Goal: Find specific page/section: Find specific page/section

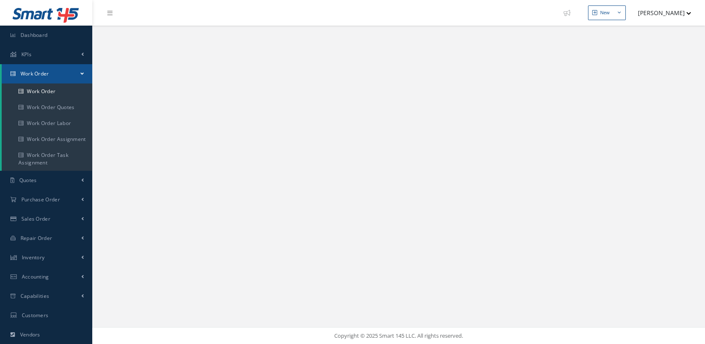
select select "25"
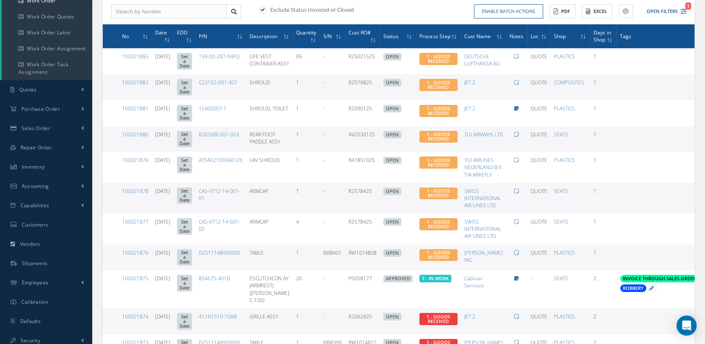
scroll to position [87, 0]
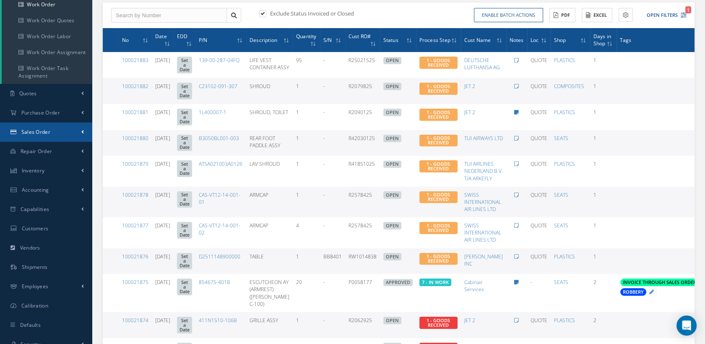
click at [43, 129] on span "Sales Order" at bounding box center [35, 131] width 29 height 7
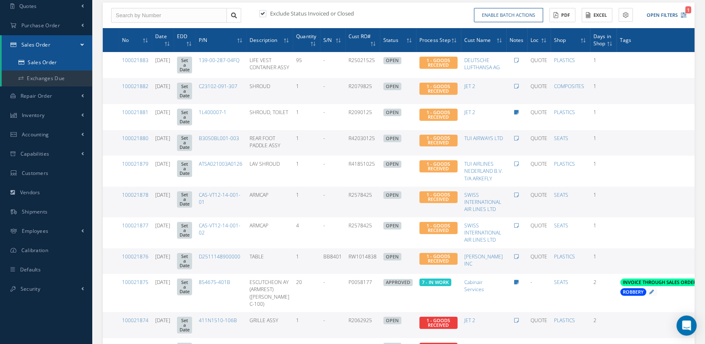
click at [50, 58] on link "Sales Order" at bounding box center [47, 63] width 91 height 16
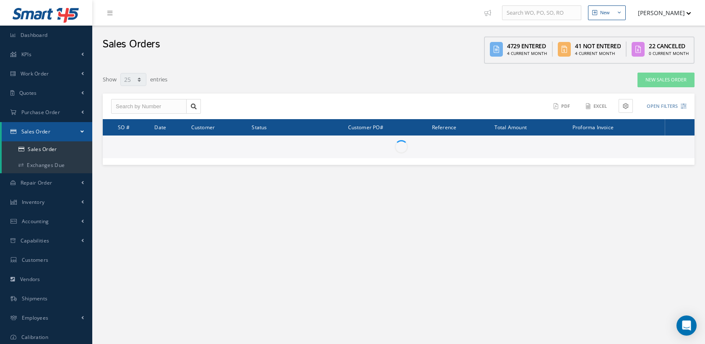
select select "25"
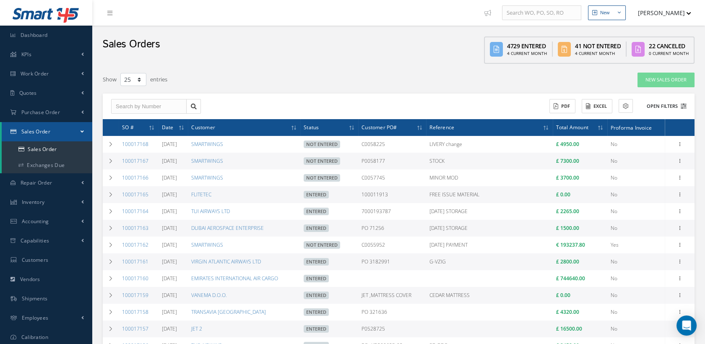
click at [685, 103] on icon at bounding box center [684, 106] width 6 height 6
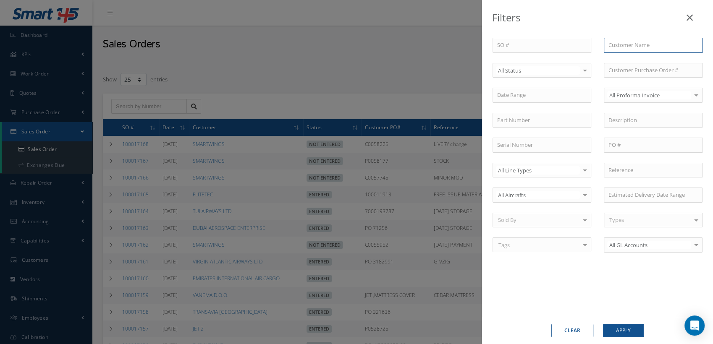
click at [625, 42] on input "text" at bounding box center [652, 45] width 99 height 15
click at [627, 57] on span "SMARTWINGS" at bounding box center [625, 60] width 35 height 8
type input "SMARTWINGS"
click at [632, 331] on button "Apply" at bounding box center [623, 330] width 41 height 13
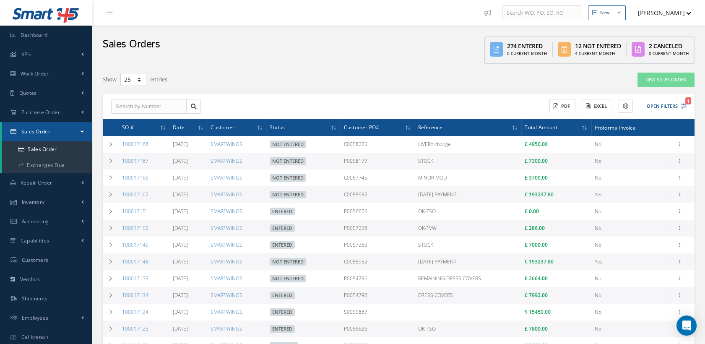
click at [678, 11] on button "[PERSON_NAME]" at bounding box center [660, 13] width 61 height 16
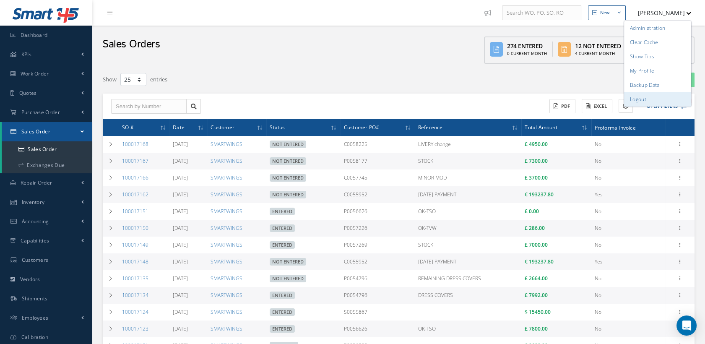
click at [650, 98] on link "Logout" at bounding box center [657, 99] width 67 height 14
